Goal: Information Seeking & Learning: Learn about a topic

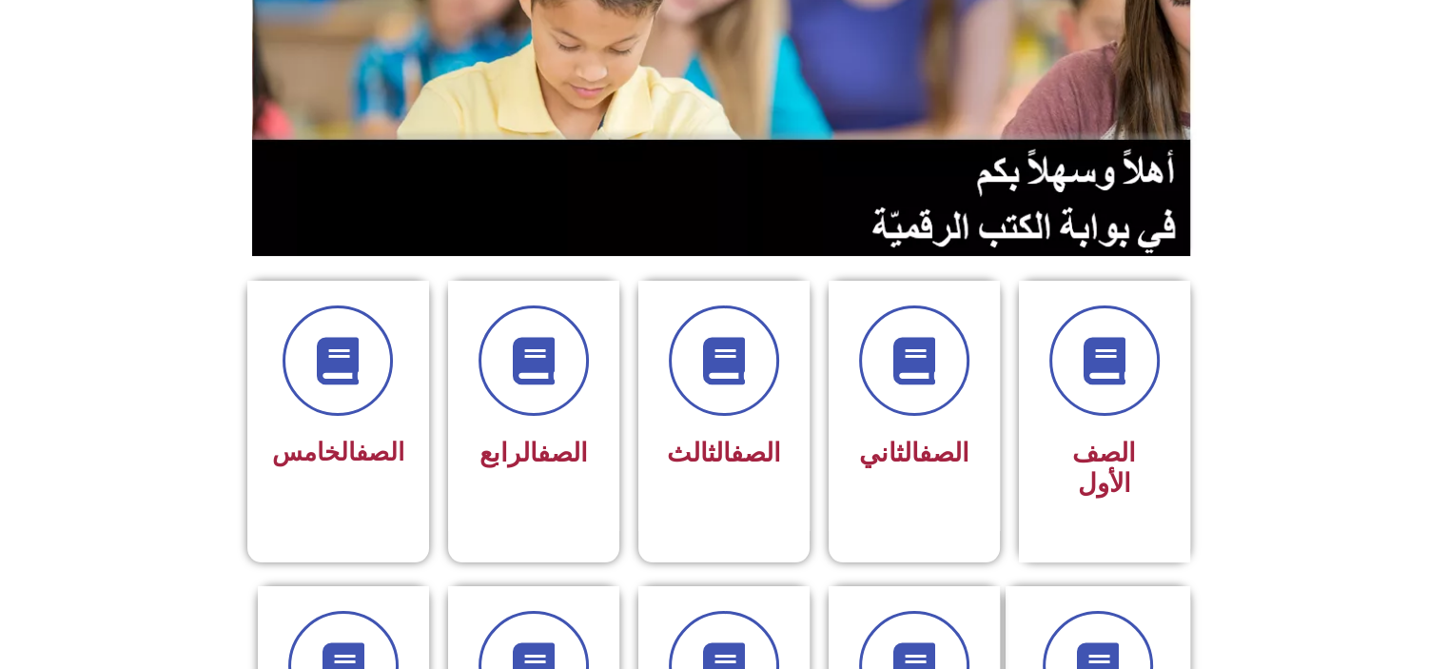
scroll to position [206, 0]
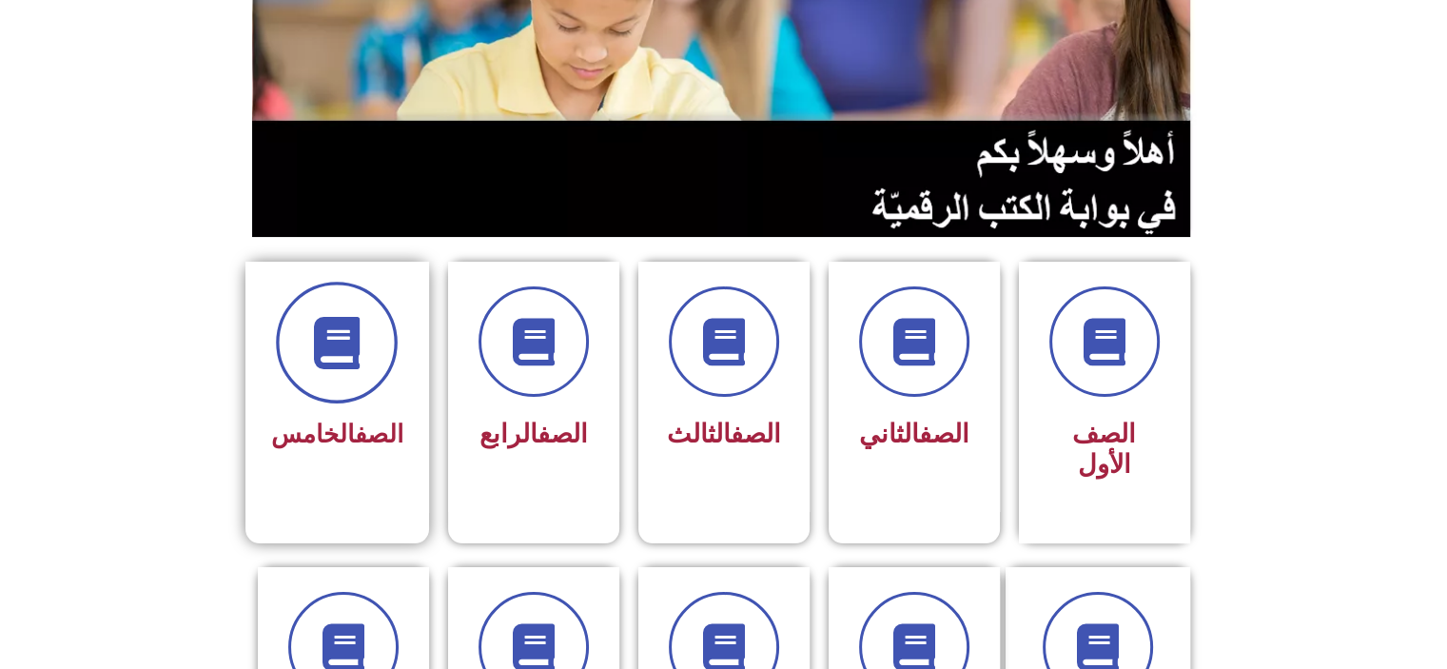
click at [349, 381] on span at bounding box center [337, 343] width 122 height 122
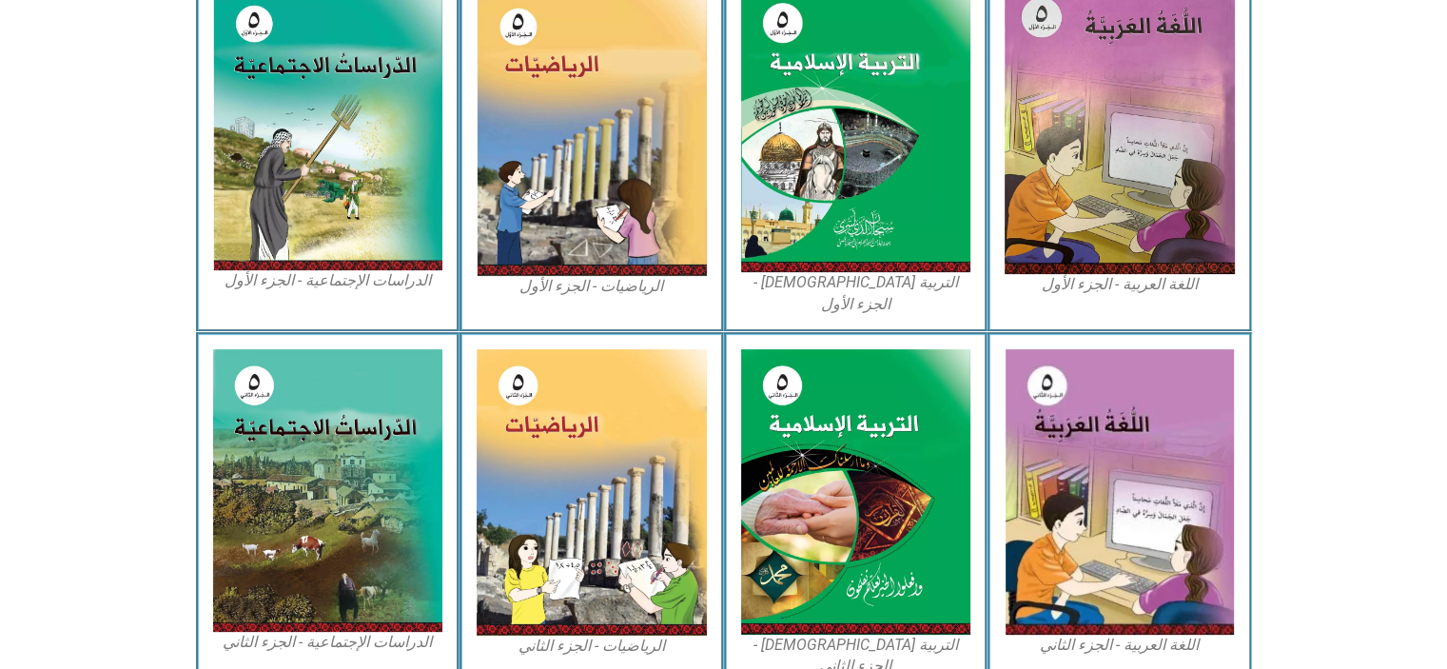
scroll to position [554, 0]
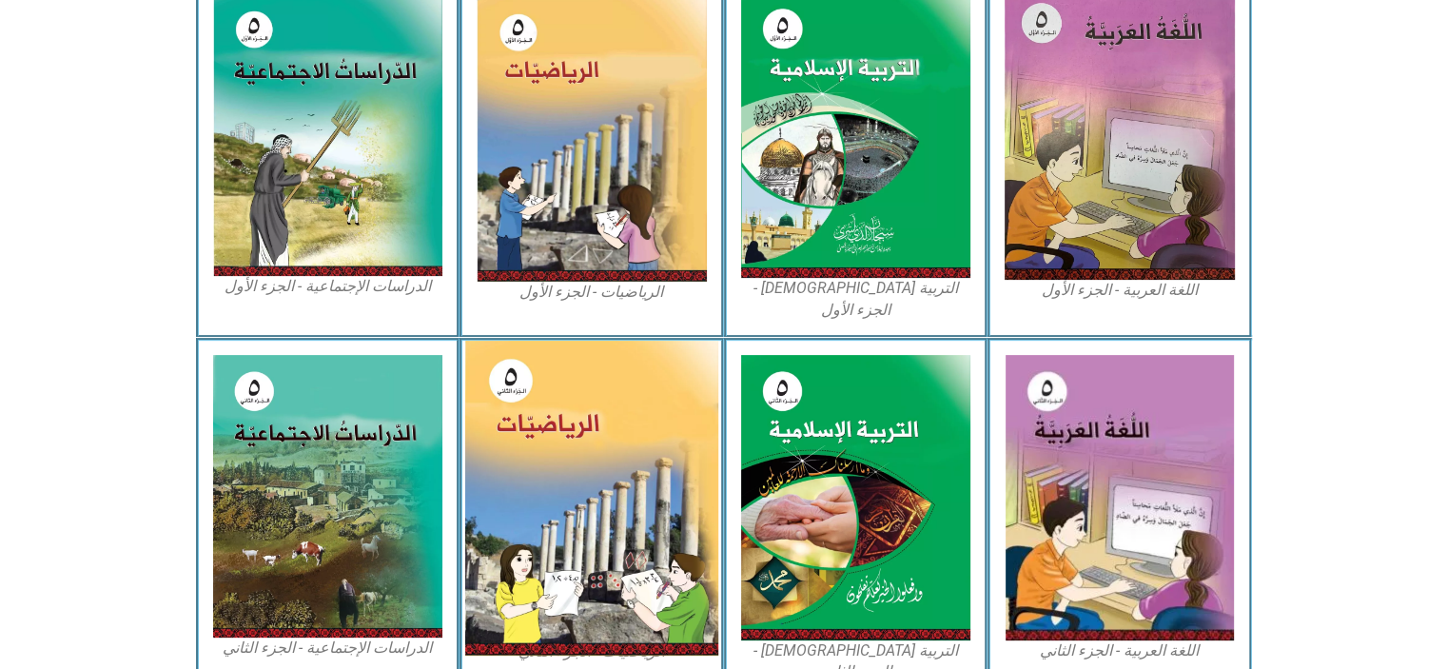
click at [495, 472] on img at bounding box center [591, 498] width 253 height 315
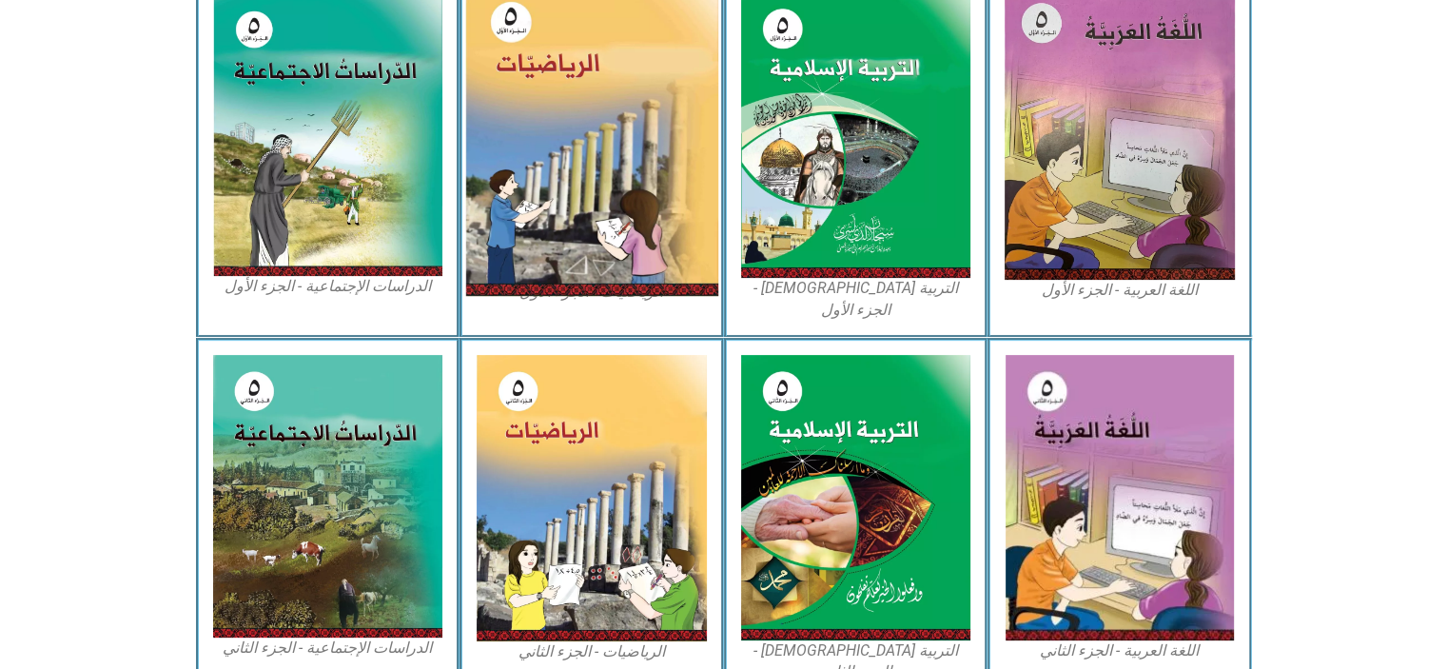
click at [566, 90] on img at bounding box center [591, 137] width 253 height 318
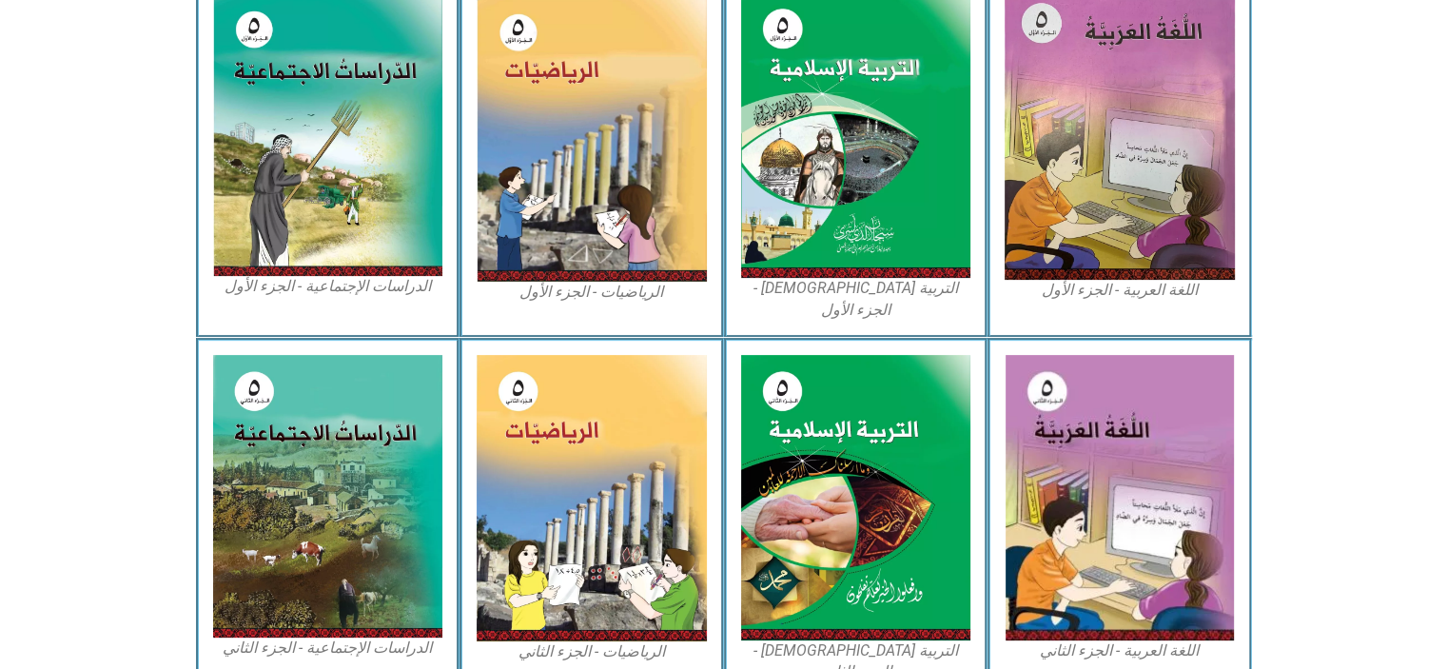
click at [585, 295] on figcaption "الرياضيات - الجزء الأول​" at bounding box center [592, 292] width 230 height 21
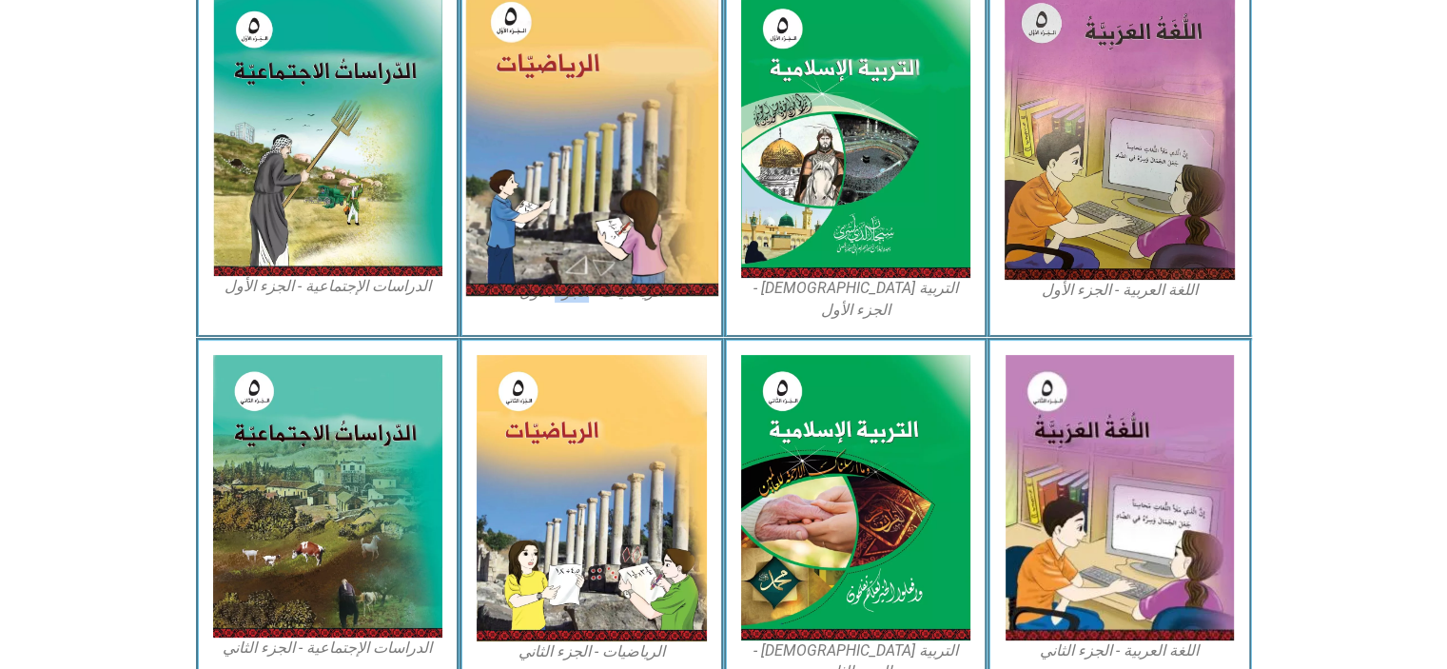
click at [518, 27] on img at bounding box center [591, 137] width 253 height 318
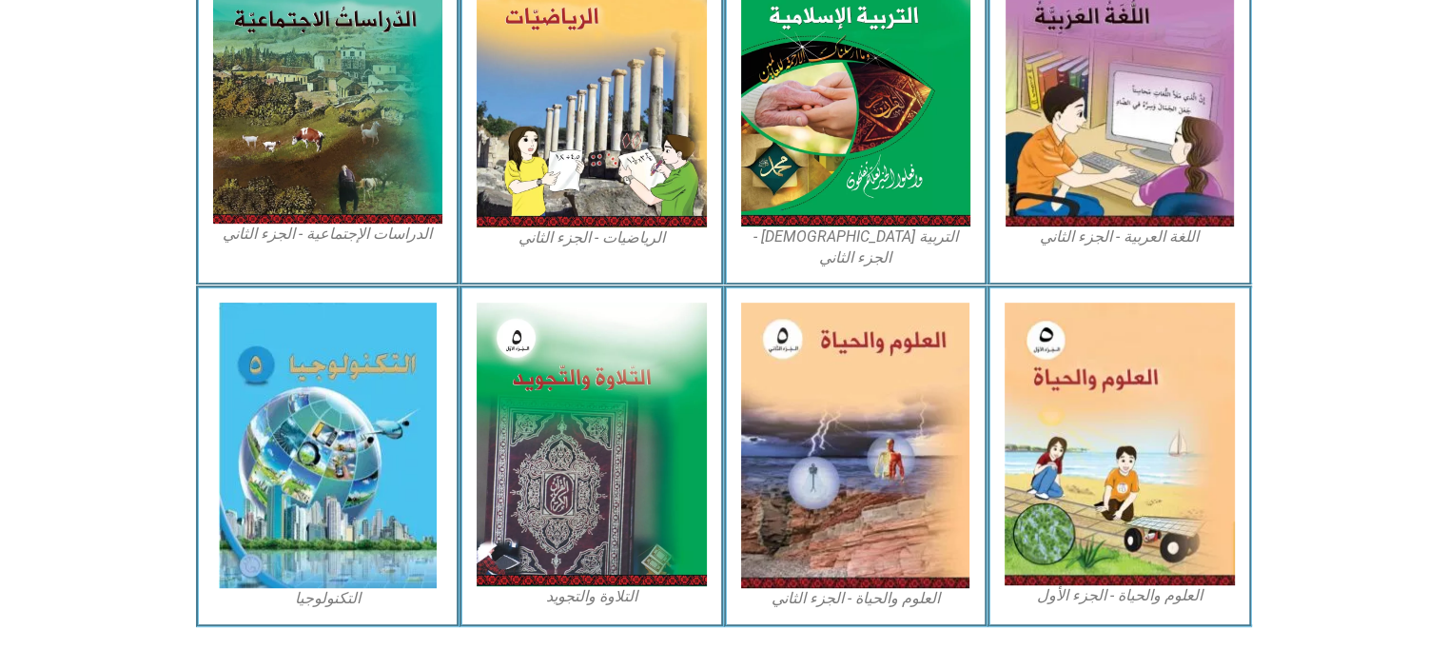
scroll to position [0, 0]
